Goal: Use online tool/utility: Utilize a website feature to perform a specific function

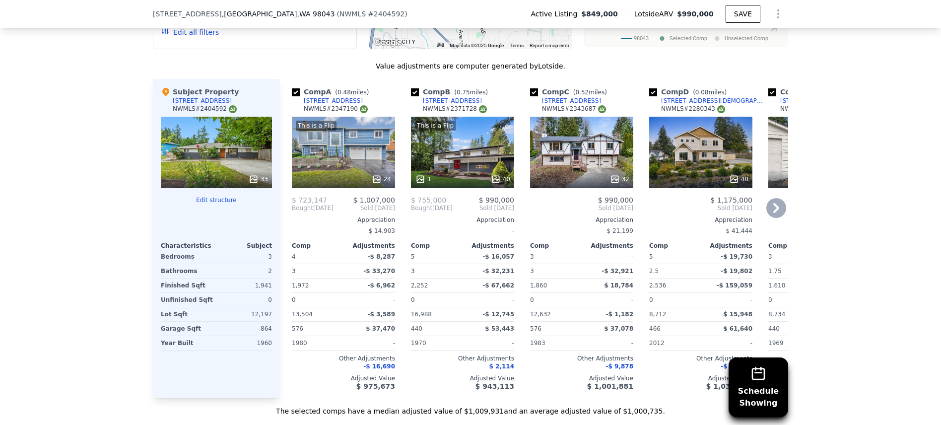
click at [338, 151] on div "This is a Flip 24" at bounding box center [343, 152] width 103 height 71
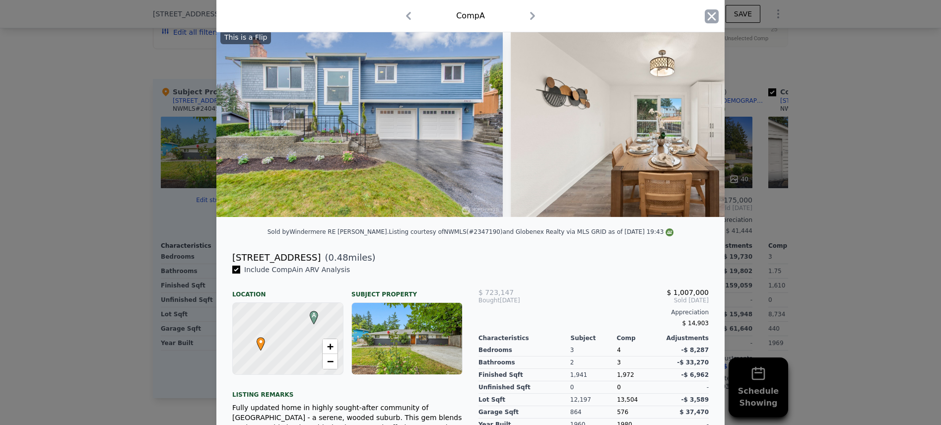
click at [711, 17] on icon "button" at bounding box center [712, 16] width 8 height 8
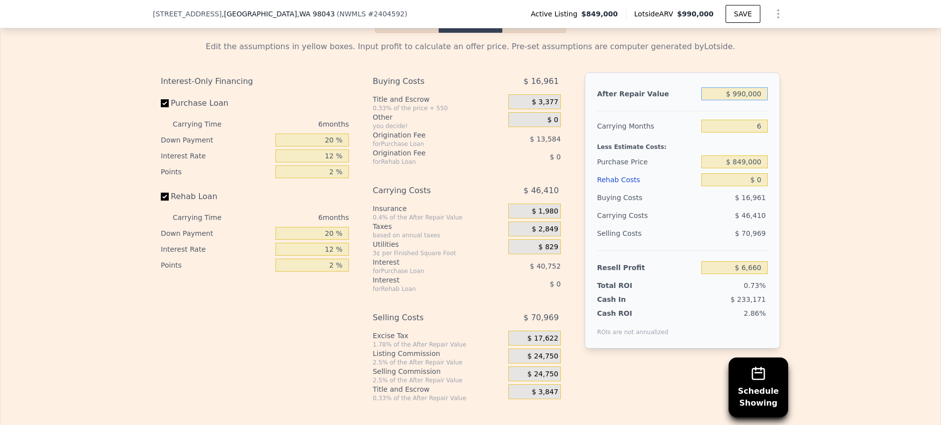
scroll to position [1536, 0]
drag, startPoint x: 727, startPoint y: 93, endPoint x: 835, endPoint y: 100, distance: 107.9
click at [835, 100] on div "Edit the assumptions in yellow boxes. Input profit to calculate an offer price.…" at bounding box center [470, 218] width 940 height 369
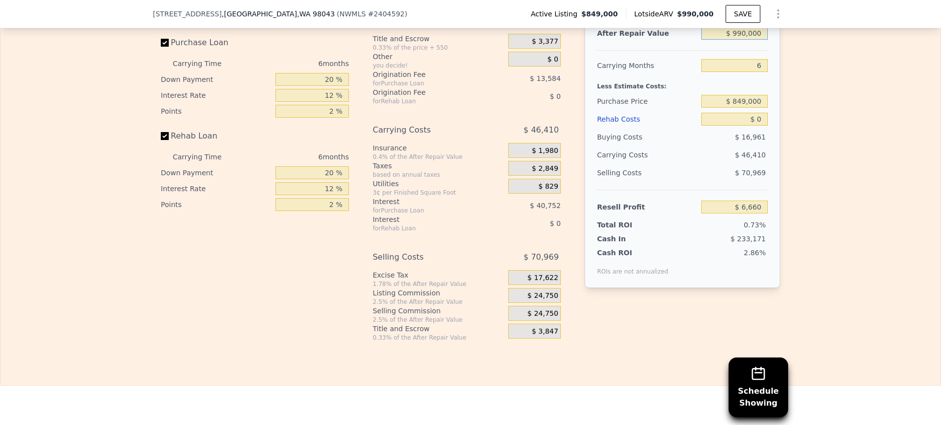
scroll to position [1570, 0]
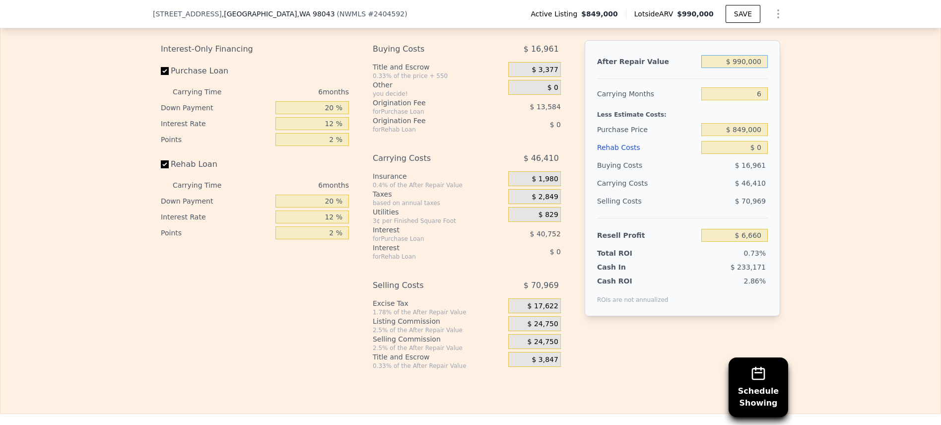
type input "$ 8"
type input "-$ 910,933"
type input "$ 80"
type input "-$ 910,866"
type input "$ 800"
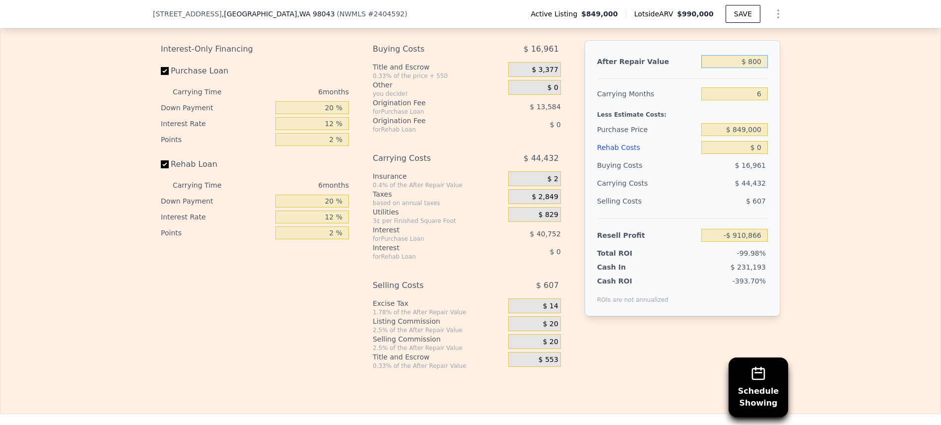
type input "-$ 910,200"
type input "$ 8,000"
type input "-$ 903,526"
type input "$ 80,000"
type input "-$ 836,791"
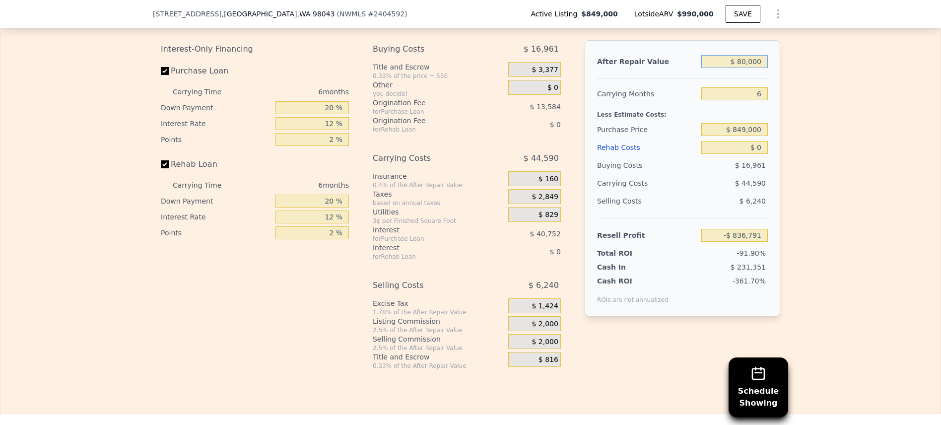
type input "$ 800,000"
type input "-$ 169,445"
type input "$ 800,000"
click at [834, 127] on div "Edit the assumptions in yellow boxes. Input profit to calculate an offer price.…" at bounding box center [470, 184] width 940 height 369
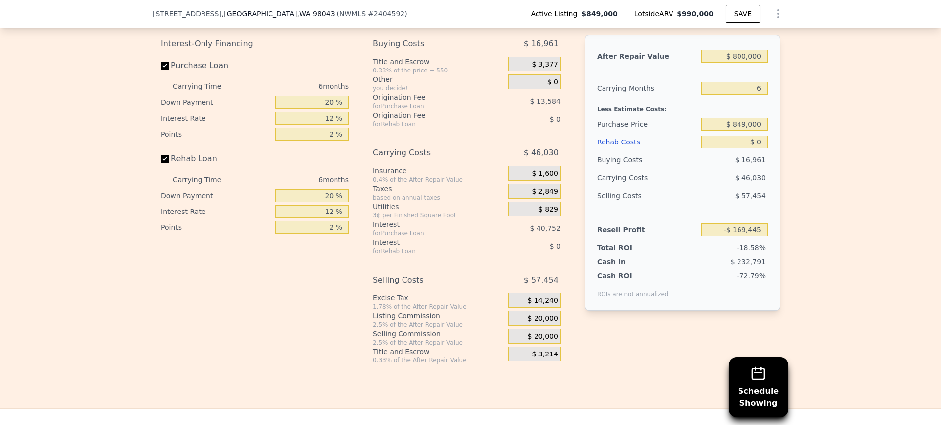
scroll to position [1576, 0]
click at [518, 318] on div "$ 20,000" at bounding box center [534, 317] width 53 height 15
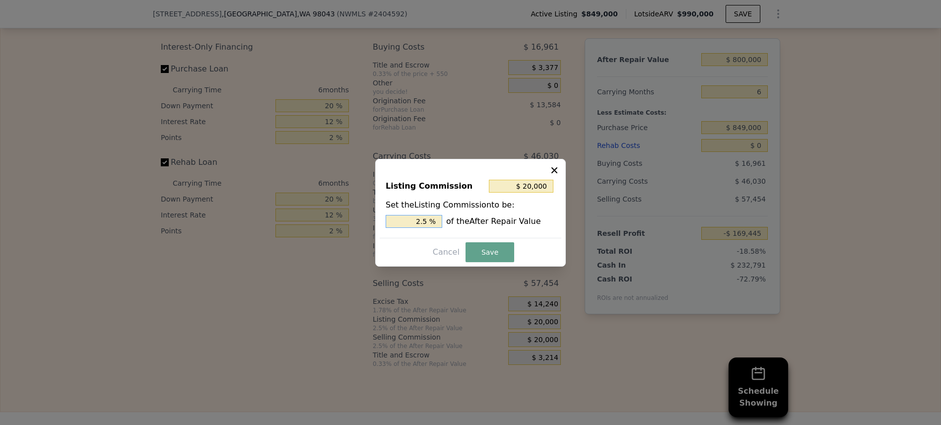
drag, startPoint x: 417, startPoint y: 219, endPoint x: 595, endPoint y: 234, distance: 178.3
click at [595, 234] on div "​ Listing Commission $ 20,000 Set the Listing Commission to be: 2.5 % of the Af…" at bounding box center [470, 212] width 941 height 425
type input "$ 8,000"
type input "1 %"
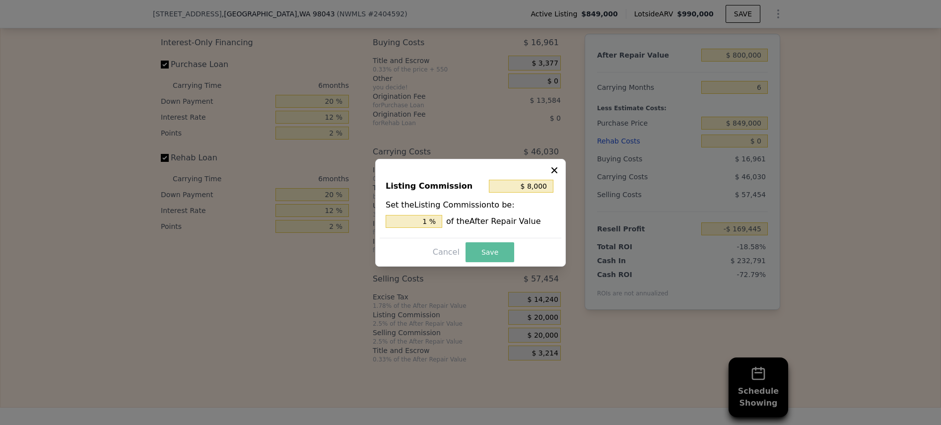
click at [478, 251] on button "Save" at bounding box center [489, 252] width 49 height 20
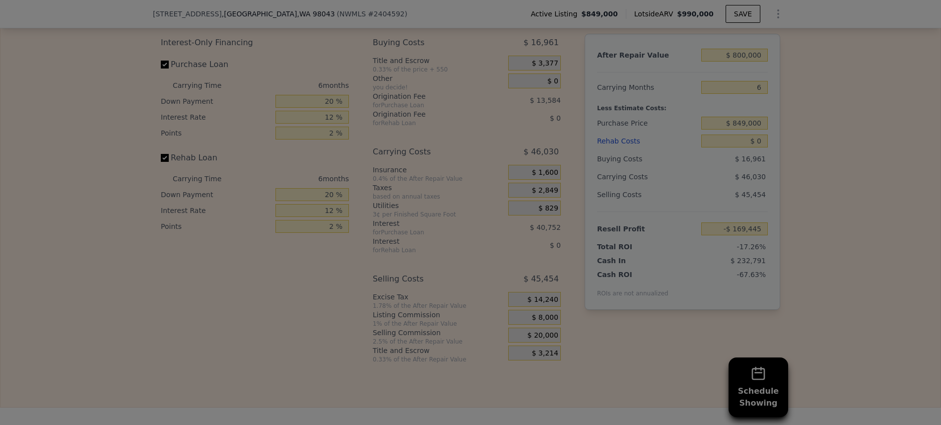
type input "-$ 157,445"
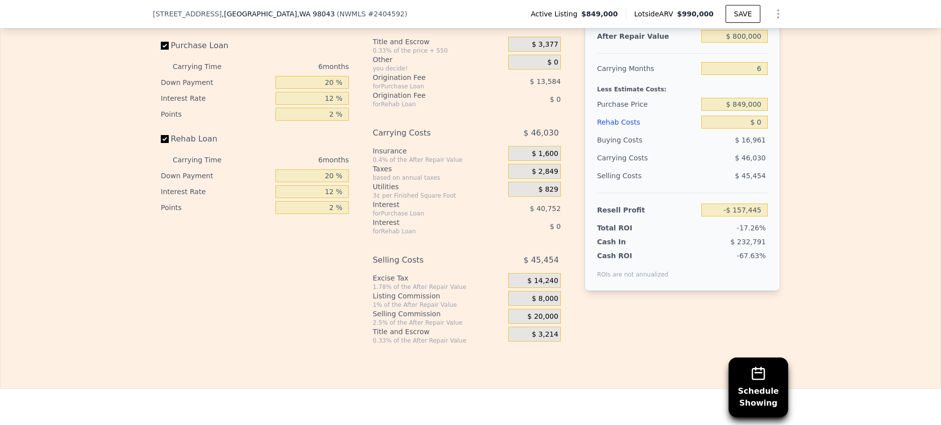
scroll to position [1600, 0]
